Goal: Information Seeking & Learning: Learn about a topic

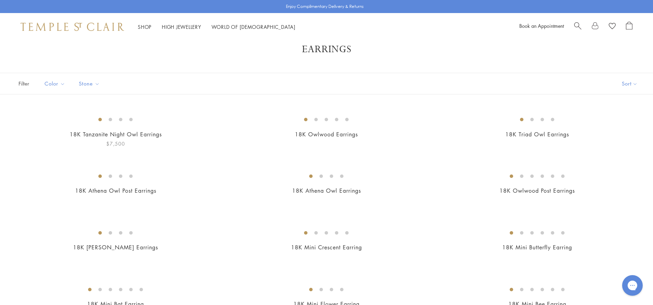
scroll to position [107, 0]
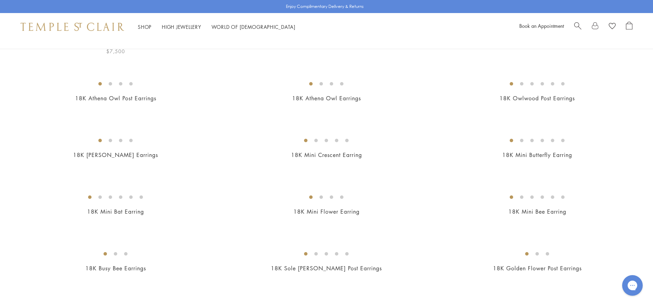
click at [0, 0] on img at bounding box center [0, 0] width 0 height 0
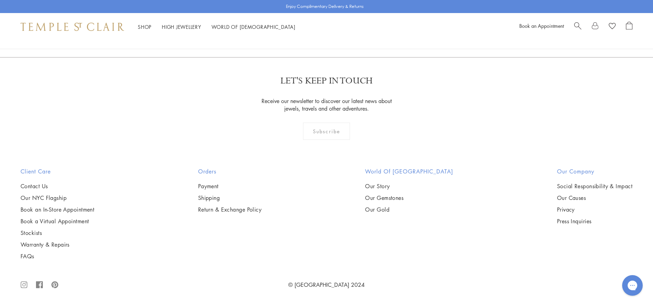
scroll to position [2792, 0]
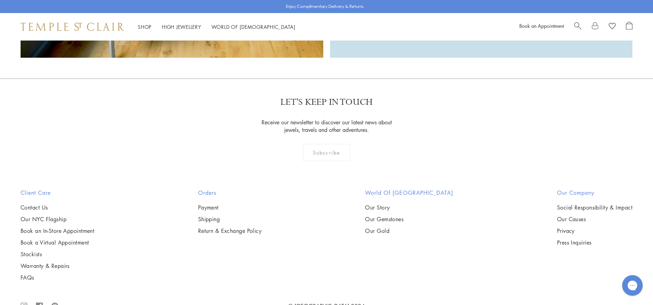
scroll to position [2245, 0]
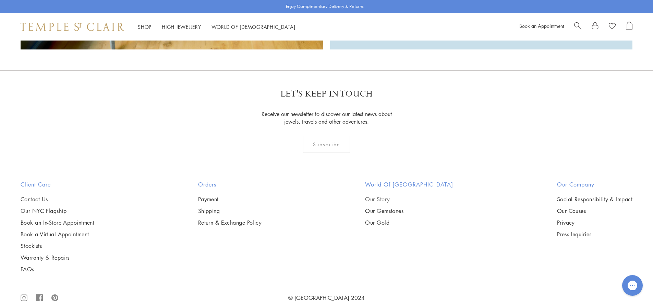
click at [394, 195] on link "Our Story" at bounding box center [409, 199] width 88 height 8
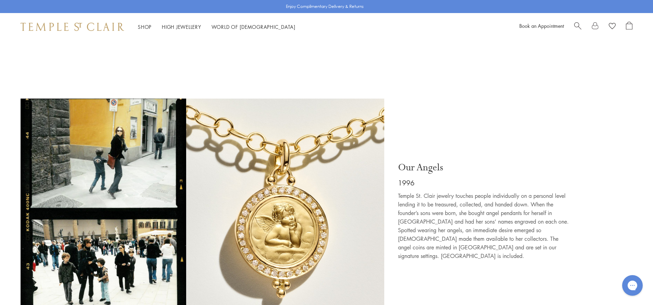
scroll to position [1284, 0]
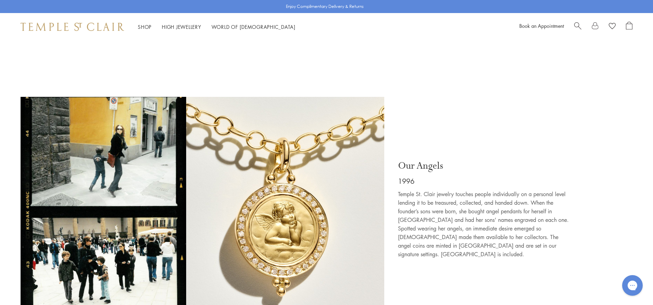
click at [133, 154] on img at bounding box center [203, 210] width 364 height 227
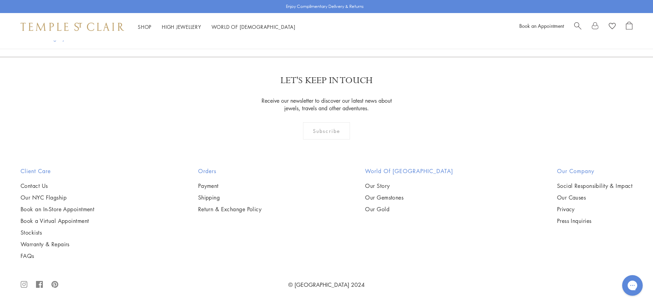
scroll to position [981, 0]
click at [0, 0] on img at bounding box center [0, 0] width 0 height 0
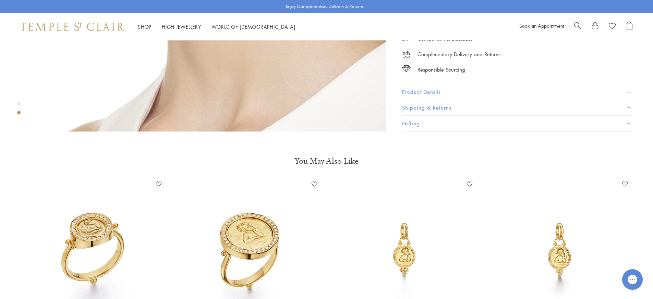
scroll to position [634, 0]
